Goal: Find specific page/section: Find specific page/section

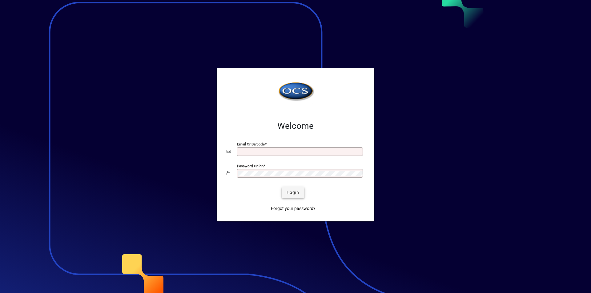
type input "**********"
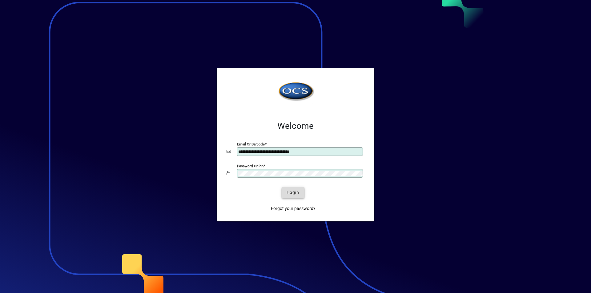
click at [292, 192] on span "Login" at bounding box center [293, 193] width 13 height 6
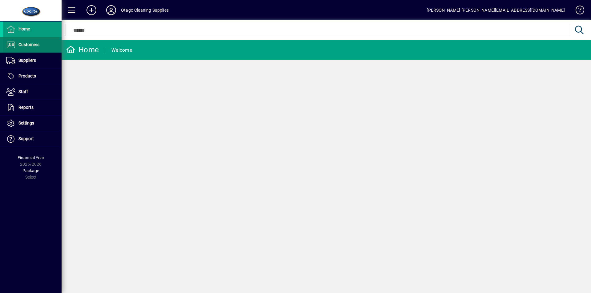
click at [30, 46] on span "Customers" at bounding box center [28, 44] width 21 height 5
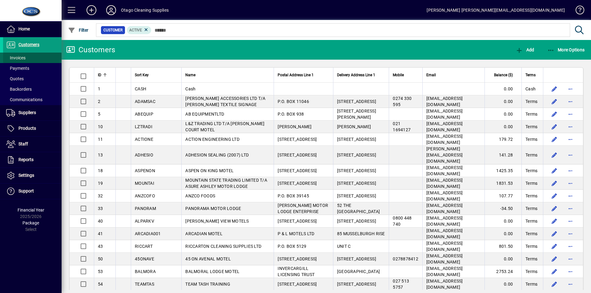
click at [20, 57] on span "Invoices" at bounding box center [15, 57] width 19 height 5
